Goal: Find specific page/section: Find specific page/section

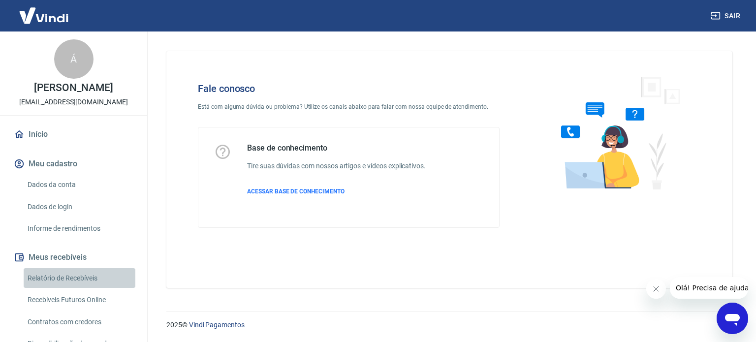
click at [91, 286] on link "Relatório de Recebíveis" at bounding box center [80, 278] width 112 height 20
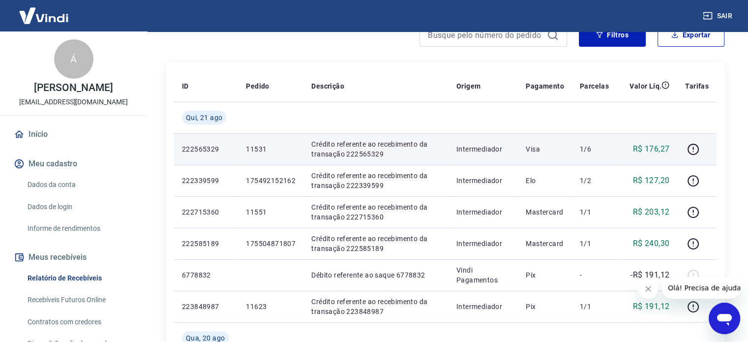
scroll to position [143, 0]
